Goal: Task Accomplishment & Management: Use online tool/utility

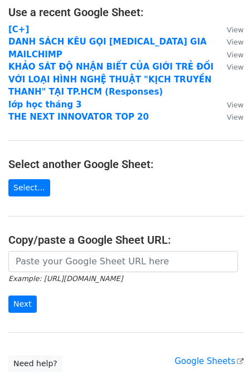
scroll to position [79, 0]
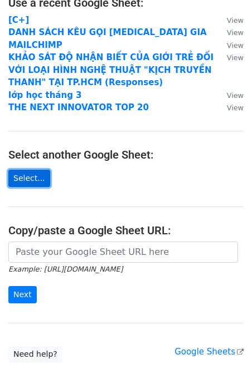
click at [33, 177] on link "Select..." at bounding box center [29, 178] width 42 height 17
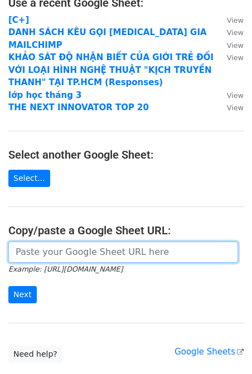
click at [126, 255] on input "url" at bounding box center [122, 252] width 229 height 21
paste input "https://docs.google.com/spreadsheets/d/1tkZz8WjqyBs4sY5H0rbXNvmCuIbiOdcUiYX9C-6…"
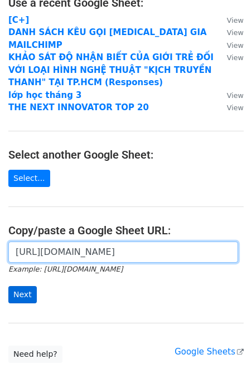
type input "https://docs.google.com/spreadsheets/d/1tkZz8WjqyBs4sY5H0rbXNvmCuIbiOdcUiYX9C-6…"
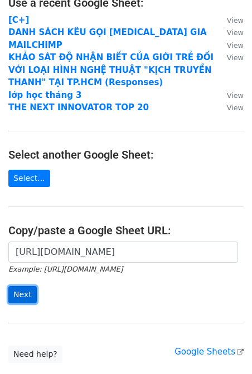
click at [23, 297] on input "Next" at bounding box center [22, 294] width 28 height 17
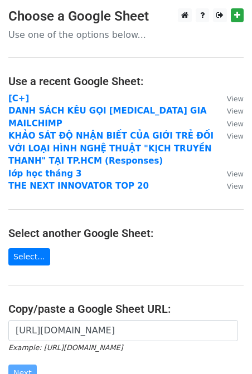
scroll to position [156, 0]
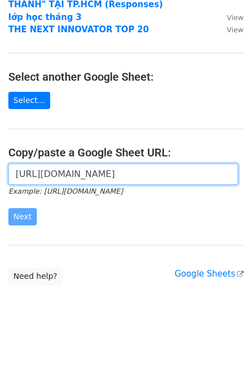
click at [74, 178] on input "https://docs.google.com/spreadsheets/d/1tkZz8WjqyBs4sY5H0rbXNvmCuIbiOdcUiYX9C-6…" at bounding box center [122, 174] width 229 height 21
click at [222, 175] on input "https://docs.google.com/spreadsheets/d/1tkZz8WjqyBs4sY5H0rbXNvmCuIbiOdcUiYX9C-6…" at bounding box center [122, 174] width 229 height 21
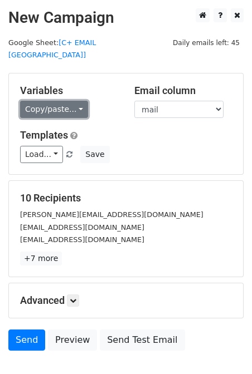
click at [64, 102] on link "Copy/paste..." at bounding box center [54, 109] width 68 height 17
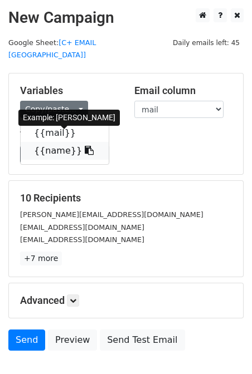
click at [85, 146] on icon at bounding box center [89, 150] width 9 height 9
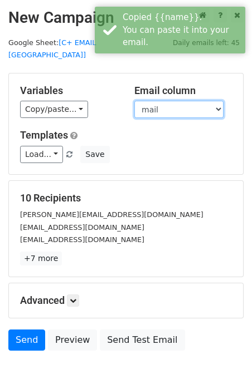
click at [165, 101] on select "mail name" at bounding box center [178, 109] width 89 height 17
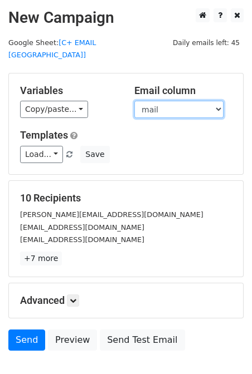
scroll to position [58, 0]
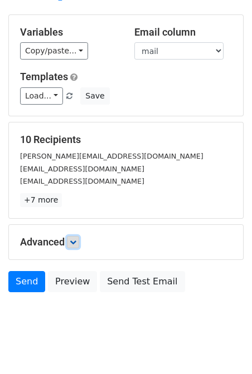
click at [74, 239] on icon at bounding box center [73, 242] width 7 height 7
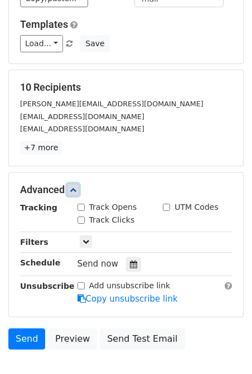
scroll to position [111, 0]
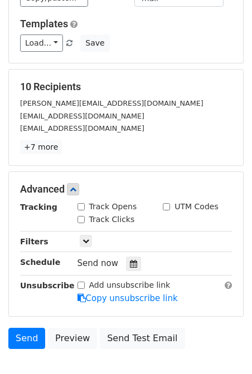
click at [81, 203] on input "Track Opens" at bounding box center [80, 206] width 7 height 7
checkbox input "true"
click at [81, 216] on input "Track Clicks" at bounding box center [80, 219] width 7 height 7
checkbox input "true"
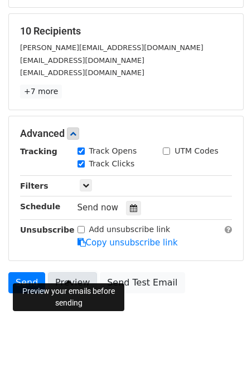
click at [67, 272] on link "Preview" at bounding box center [72, 282] width 49 height 21
click at [165, 148] on input "UTM Codes" at bounding box center [166, 151] width 7 height 7
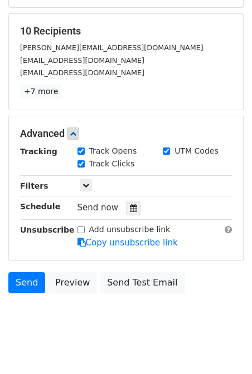
click at [166, 148] on input "UTM Codes" at bounding box center [166, 151] width 7 height 7
checkbox input "false"
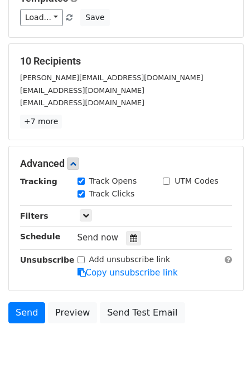
scroll to position [135, 0]
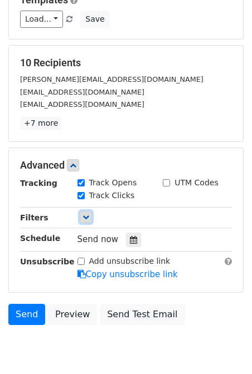
click at [84, 214] on icon at bounding box center [85, 217] width 7 height 7
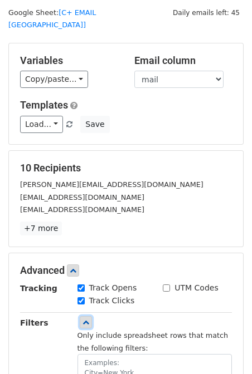
scroll to position [0, 0]
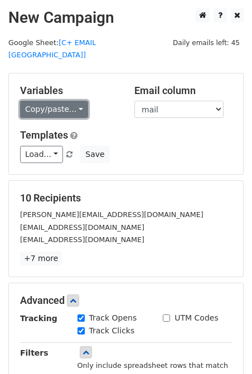
click at [73, 102] on link "Copy/paste..." at bounding box center [54, 109] width 68 height 17
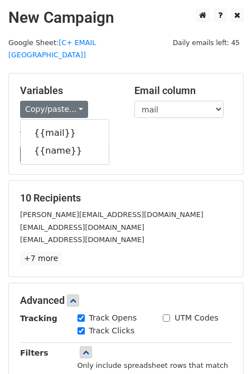
click at [147, 148] on div "Load... No templates saved Save" at bounding box center [126, 154] width 228 height 17
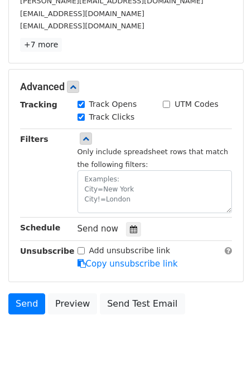
scroll to position [235, 0]
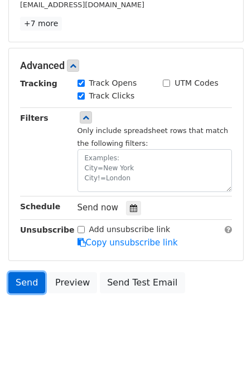
click at [27, 272] on link "Send" at bounding box center [26, 282] width 37 height 21
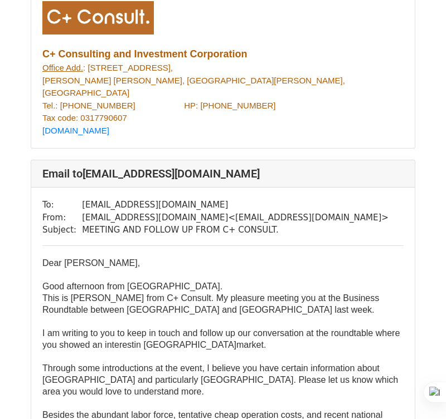
scroll to position [6399, 0]
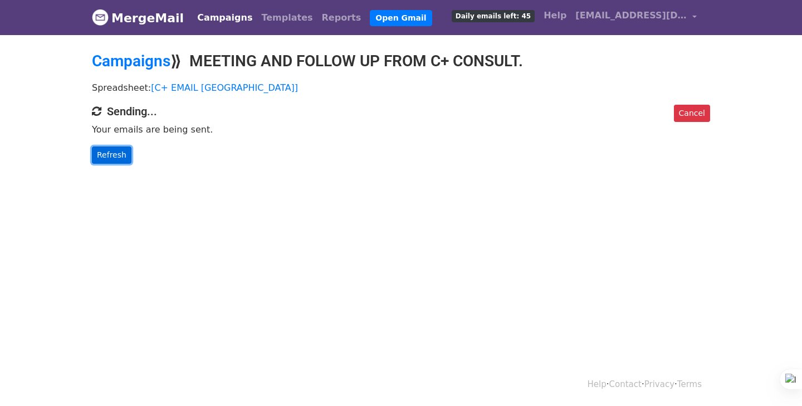
click at [116, 153] on link "Refresh" at bounding box center [112, 154] width 40 height 17
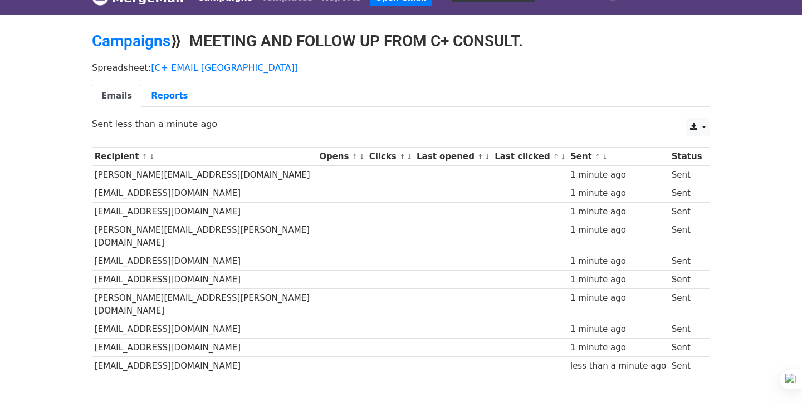
scroll to position [17, 0]
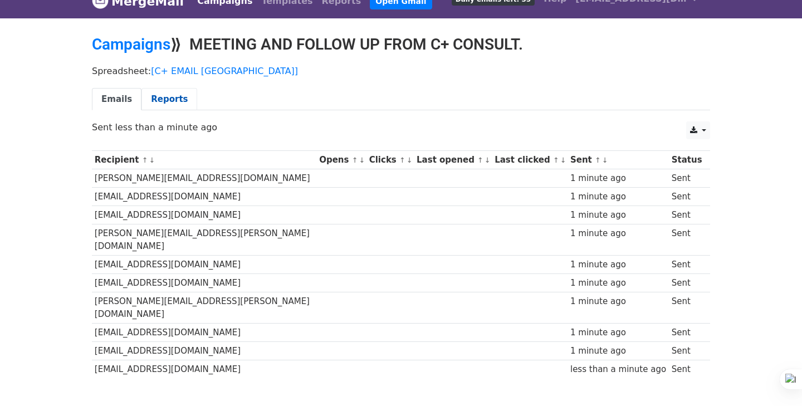
click at [169, 96] on link "Reports" at bounding box center [169, 99] width 56 height 23
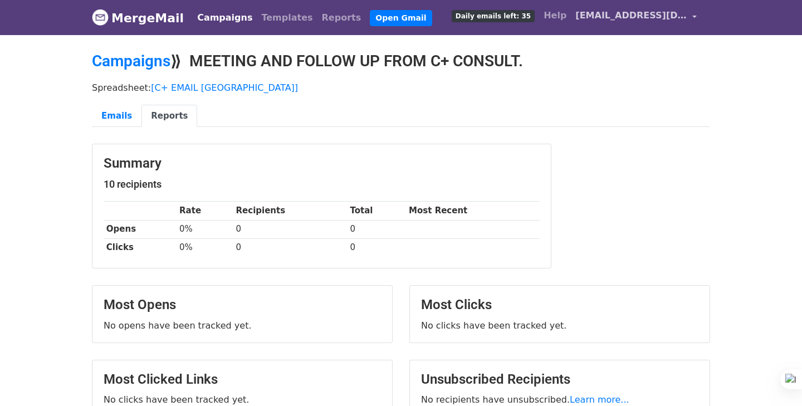
click at [678, 18] on span "thanhtam02112003@gmail.com" at bounding box center [630, 15] width 111 height 13
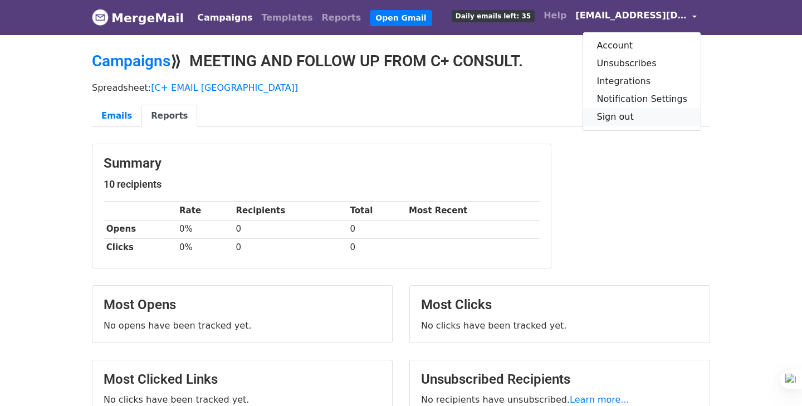
click at [649, 111] on link "Sign out" at bounding box center [642, 117] width 118 height 18
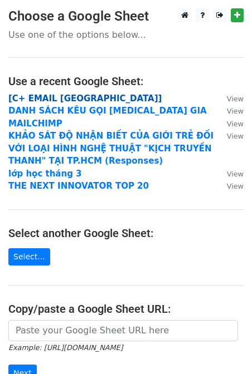
click at [76, 100] on strong "[C+ EMAIL [GEOGRAPHIC_DATA]]" at bounding box center [84, 99] width 153 height 10
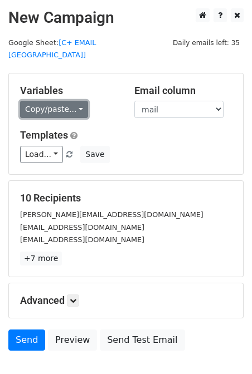
click at [63, 101] on link "Copy/paste..." at bounding box center [54, 109] width 68 height 17
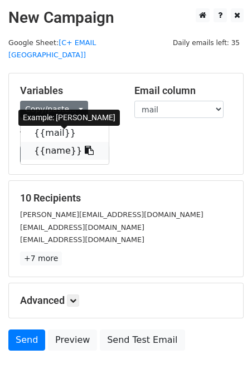
click at [85, 146] on icon at bounding box center [89, 150] width 9 height 9
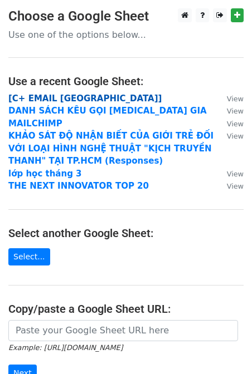
click at [78, 98] on strong "[C+ EMAIL [GEOGRAPHIC_DATA]]" at bounding box center [84, 99] width 153 height 10
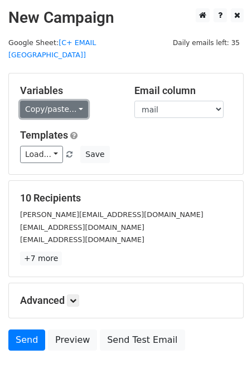
click at [59, 101] on link "Copy/paste..." at bounding box center [54, 109] width 68 height 17
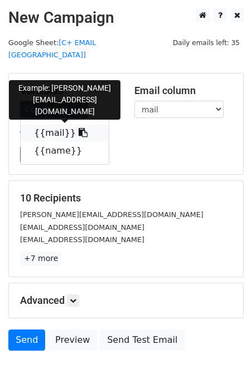
click at [79, 128] on icon at bounding box center [83, 132] width 9 height 9
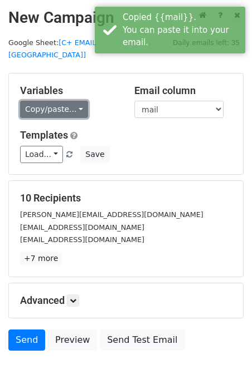
click at [75, 103] on link "Copy/paste..." at bounding box center [54, 109] width 68 height 17
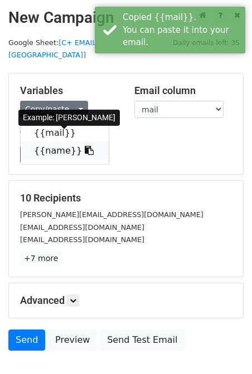
click at [85, 146] on icon at bounding box center [89, 150] width 9 height 9
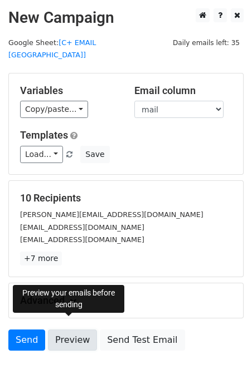
click at [67, 330] on link "Preview" at bounding box center [72, 340] width 49 height 21
click at [72, 332] on link "Preview" at bounding box center [72, 340] width 49 height 21
click at [130, 192] on h5 "10 Recipients" at bounding box center [126, 198] width 212 height 12
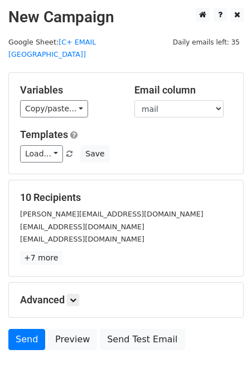
scroll to position [58, 0]
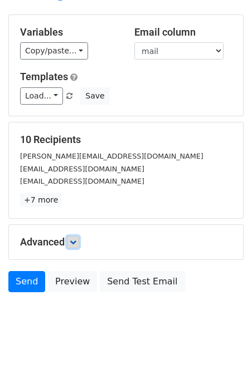
click at [71, 236] on link at bounding box center [73, 242] width 12 height 12
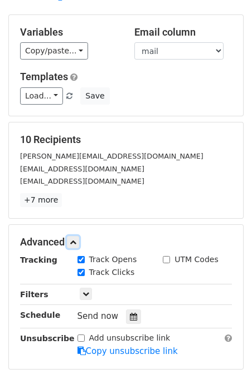
scroll to position [167, 0]
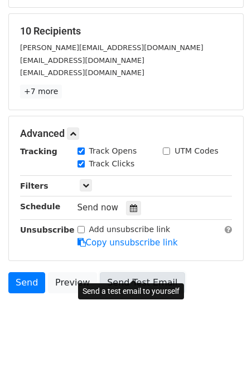
click at [136, 272] on link "Send Test Email" at bounding box center [142, 282] width 85 height 21
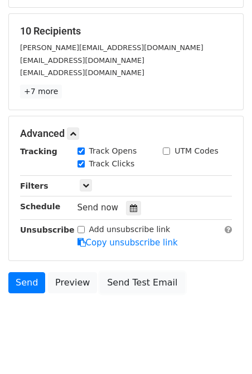
scroll to position [0, 0]
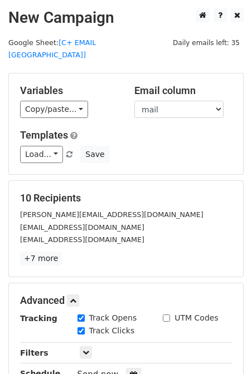
click at [136, 192] on h5 "10 Recipients" at bounding box center [126, 198] width 212 height 12
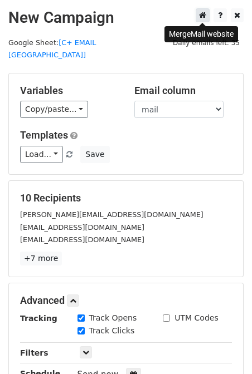
click at [204, 16] on icon at bounding box center [202, 15] width 7 height 8
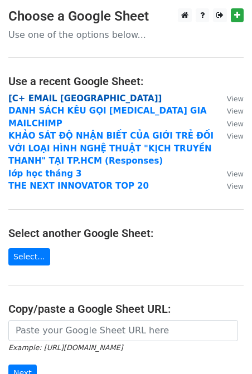
click at [71, 96] on strong "[C+ EMAIL [GEOGRAPHIC_DATA]]" at bounding box center [84, 99] width 153 height 10
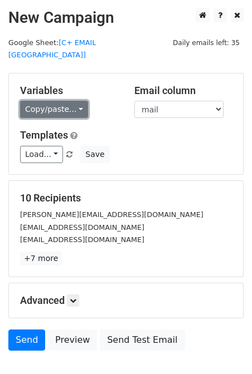
click at [54, 101] on link "Copy/paste..." at bounding box center [54, 109] width 68 height 17
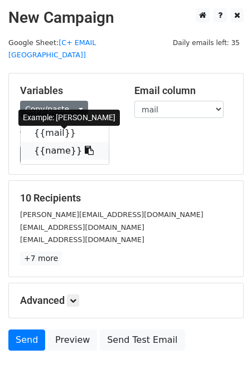
click at [85, 146] on icon at bounding box center [89, 150] width 9 height 9
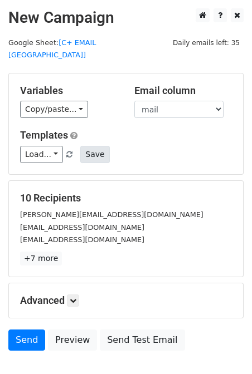
scroll to position [58, 0]
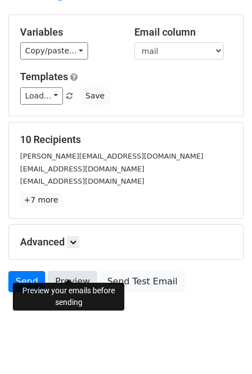
click at [68, 271] on link "Preview" at bounding box center [72, 281] width 49 height 21
click at [75, 239] on icon at bounding box center [73, 242] width 7 height 7
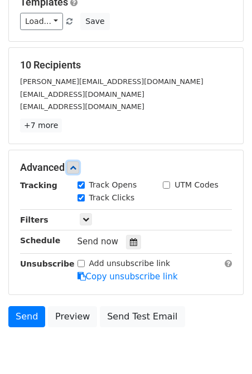
scroll to position [167, 0]
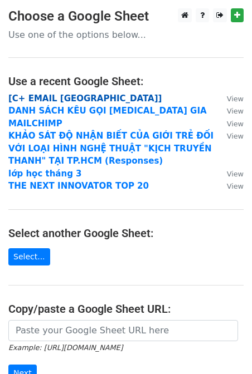
click at [68, 100] on strong "[C+ EMAIL [GEOGRAPHIC_DATA]]" at bounding box center [84, 99] width 153 height 10
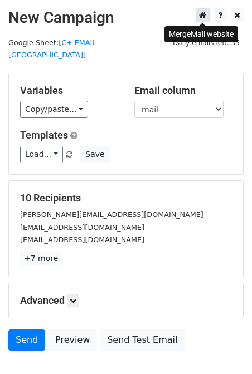
click at [203, 16] on icon at bounding box center [202, 15] width 7 height 8
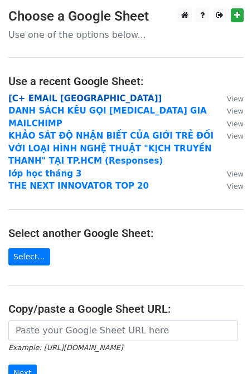
click at [89, 99] on strong "[C+ EMAIL [GEOGRAPHIC_DATA]]" at bounding box center [84, 99] width 153 height 10
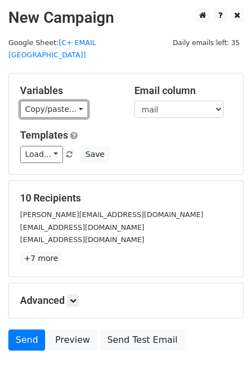
click at [48, 101] on link "Copy/paste..." at bounding box center [54, 109] width 68 height 17
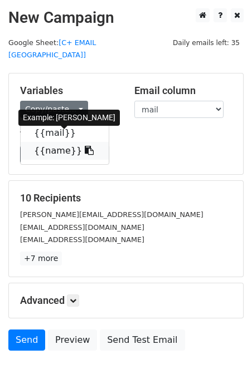
click at [85, 146] on icon at bounding box center [89, 150] width 9 height 9
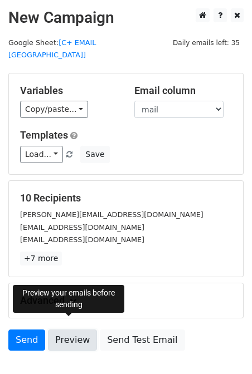
click at [67, 330] on link "Preview" at bounding box center [72, 340] width 49 height 21
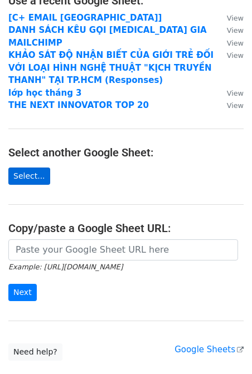
scroll to position [81, 0]
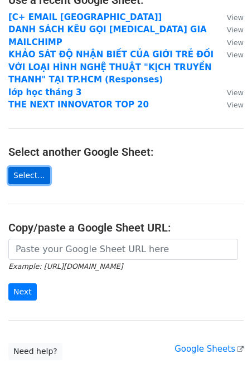
click at [27, 174] on link "Select..." at bounding box center [29, 175] width 42 height 17
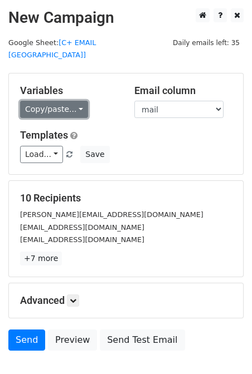
click at [67, 101] on link "Copy/paste..." at bounding box center [54, 109] width 68 height 17
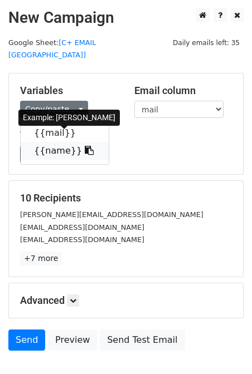
click at [85, 146] on icon at bounding box center [89, 150] width 9 height 9
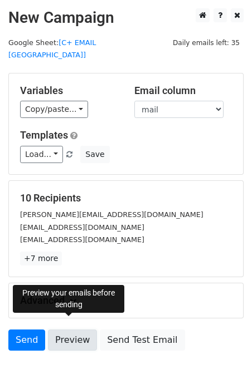
click at [72, 330] on link "Preview" at bounding box center [72, 340] width 49 height 21
